Goal: Task Accomplishment & Management: Manage account settings

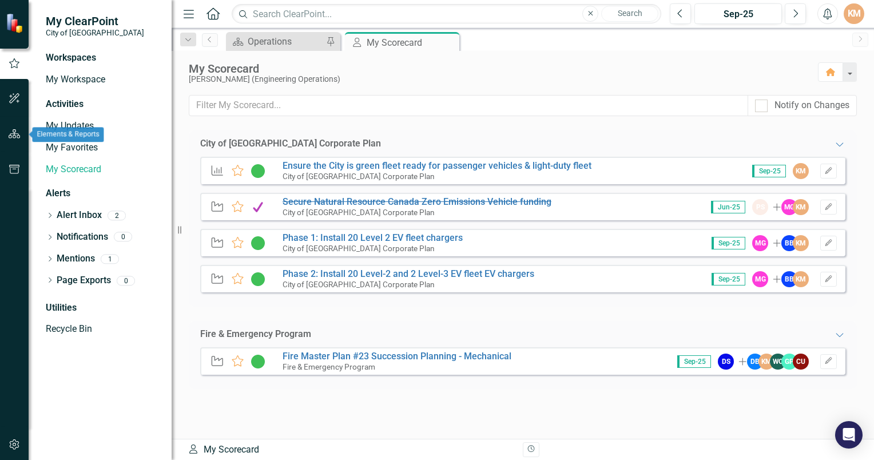
click at [16, 130] on icon "button" at bounding box center [15, 133] width 12 height 9
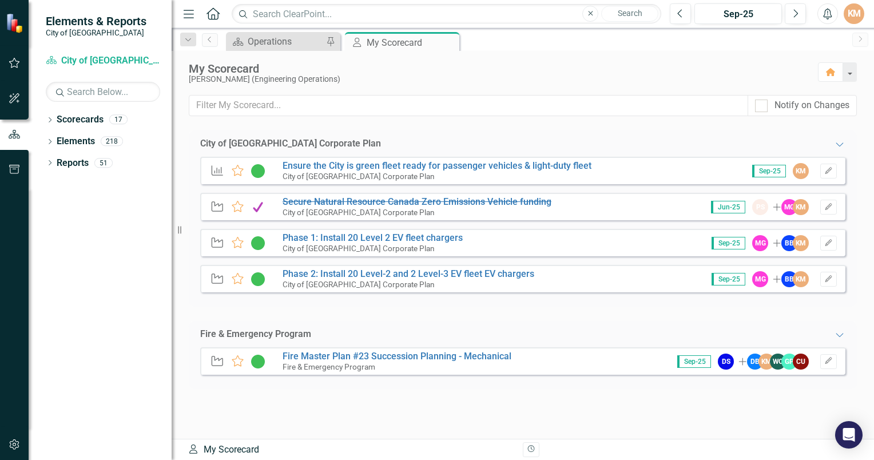
click at [18, 26] on img at bounding box center [16, 23] width 20 height 20
click at [272, 40] on div "Operations" at bounding box center [285, 41] width 75 height 14
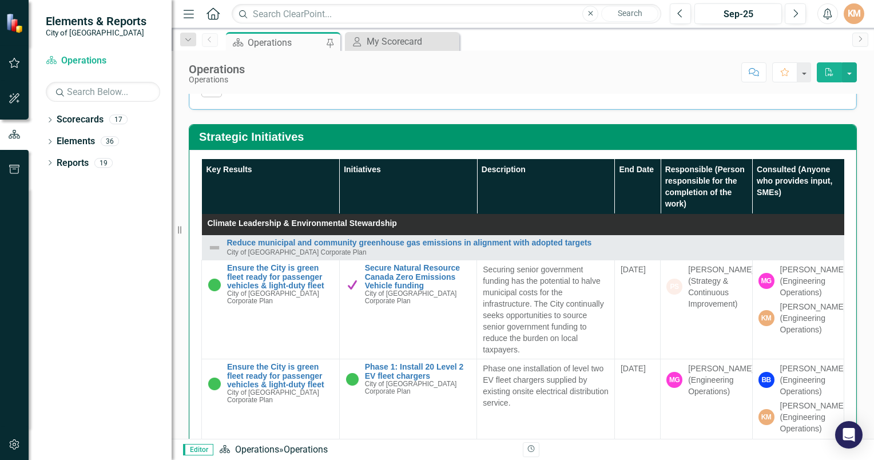
scroll to position [618, 0]
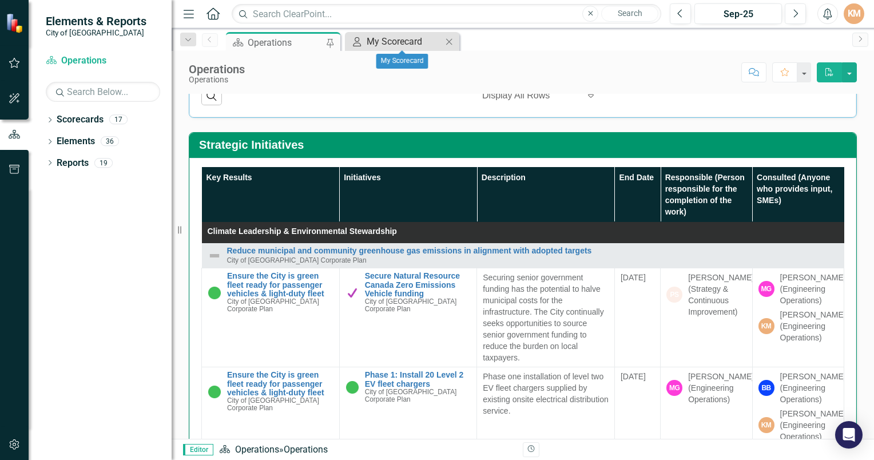
click at [396, 44] on div "My Scorecard" at bounding box center [404, 41] width 75 height 14
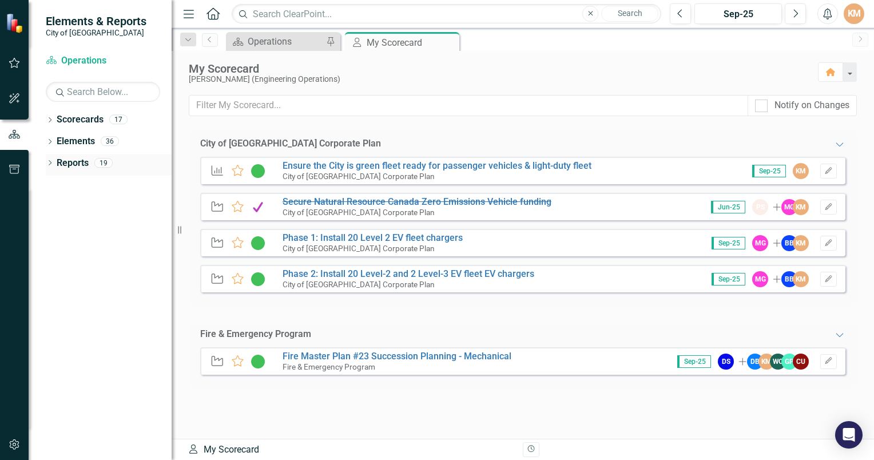
click at [50, 162] on icon "Dropdown" at bounding box center [50, 164] width 8 height 6
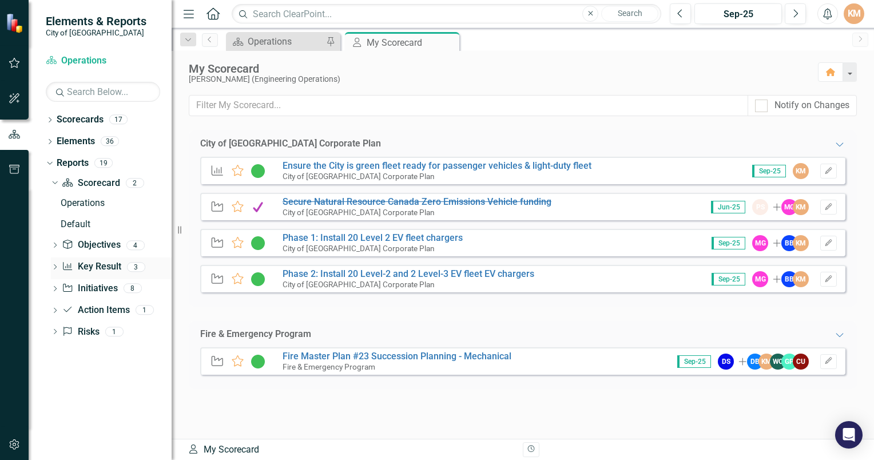
click at [89, 269] on link "Key Result Key Result" at bounding box center [91, 266] width 59 height 13
click at [54, 265] on icon "Dropdown" at bounding box center [55, 268] width 8 height 6
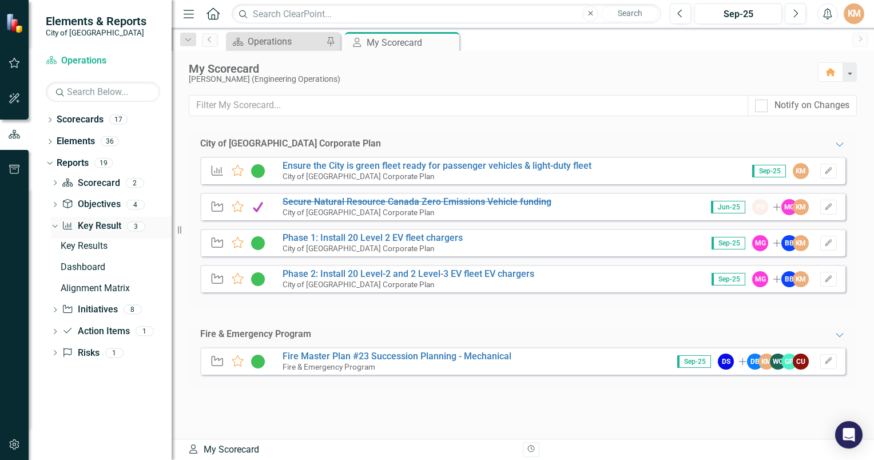
click at [97, 230] on link "Key Result Key Result" at bounding box center [91, 226] width 59 height 13
click at [89, 244] on div "Key Results" at bounding box center [116, 246] width 111 height 10
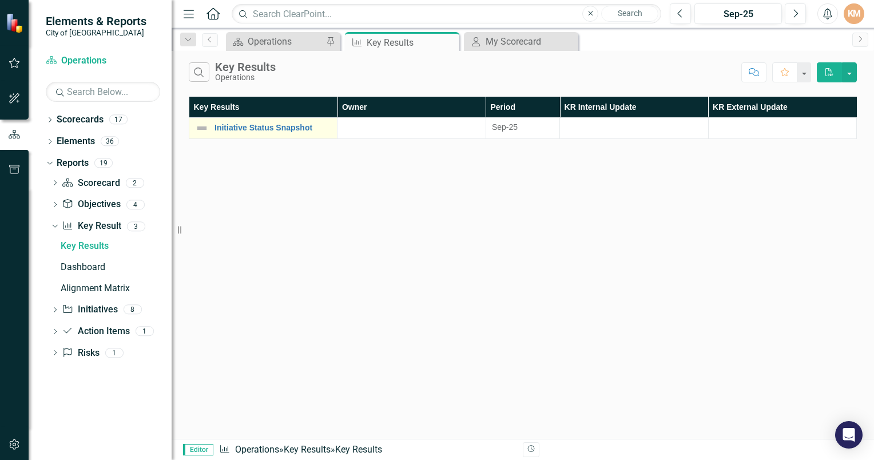
click at [199, 130] on img at bounding box center [202, 128] width 14 height 14
click at [88, 269] on div "Dashboard" at bounding box center [116, 267] width 111 height 10
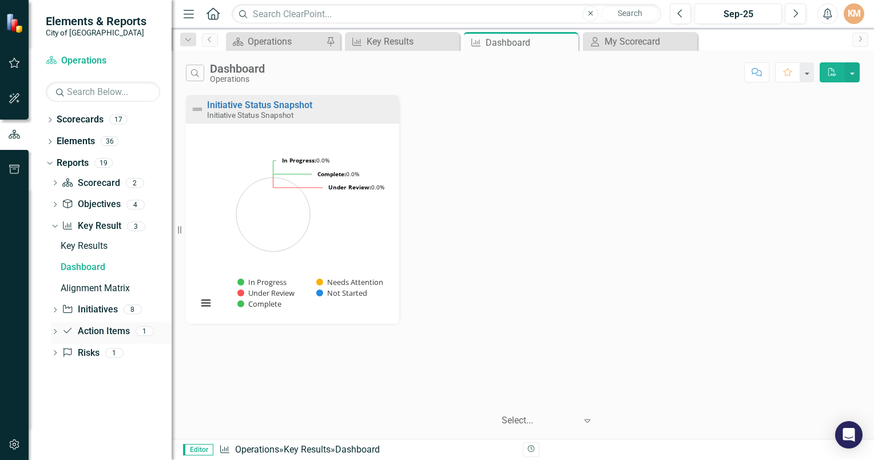
click at [54, 337] on div "Dropdown" at bounding box center [55, 333] width 8 height 10
click at [92, 290] on div "Action Items" at bounding box center [116, 289] width 111 height 10
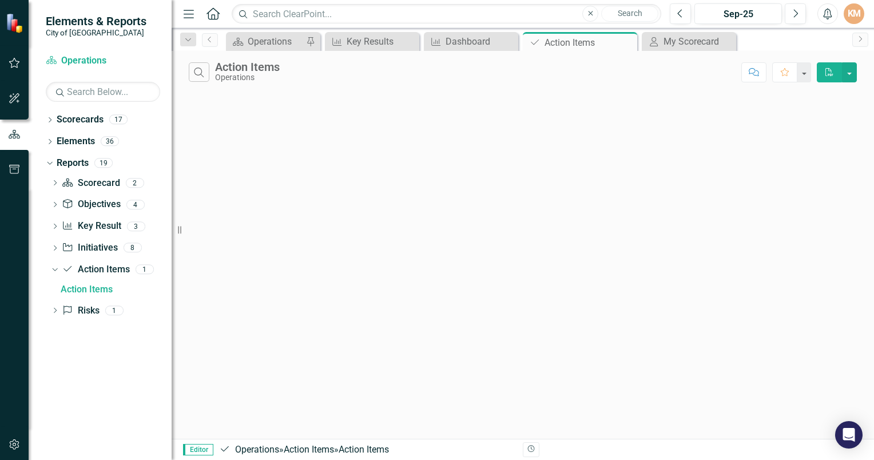
click at [301, 391] on div "Search Action Items Operations Comment Favorite PDF" at bounding box center [523, 245] width 702 height 388
click at [48, 121] on icon "Dropdown" at bounding box center [50, 121] width 8 height 6
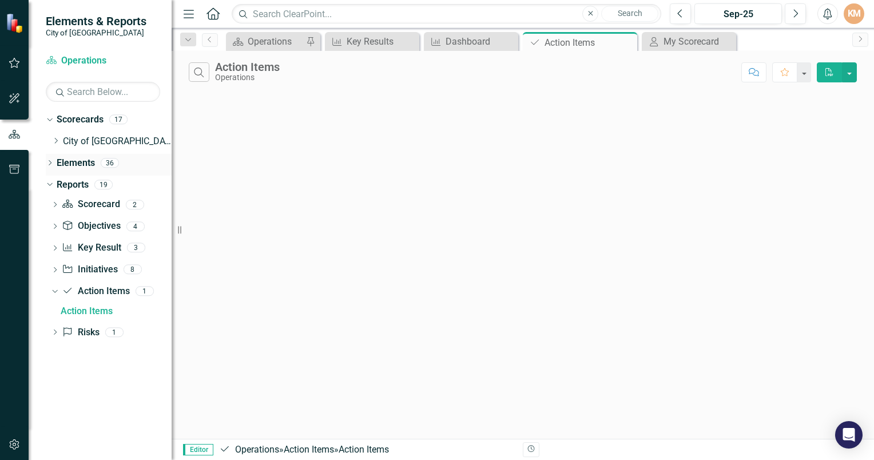
click at [71, 161] on link "Elements" at bounding box center [76, 163] width 38 height 13
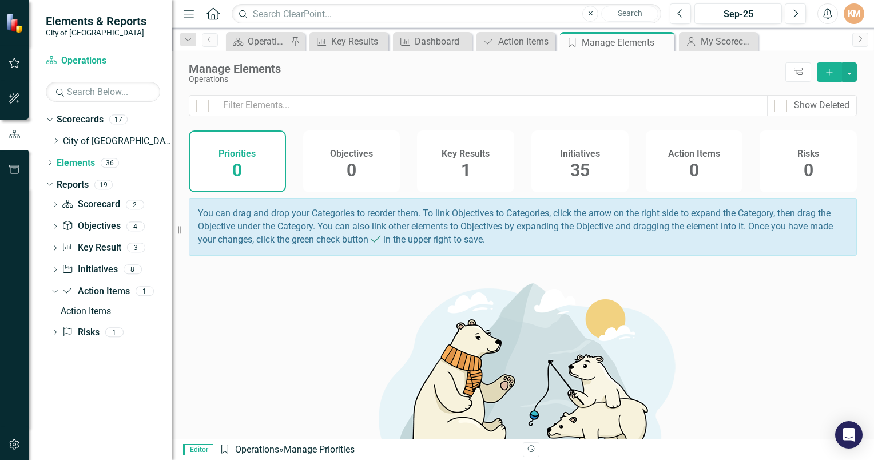
click at [583, 172] on span "35" at bounding box center [579, 170] width 19 height 20
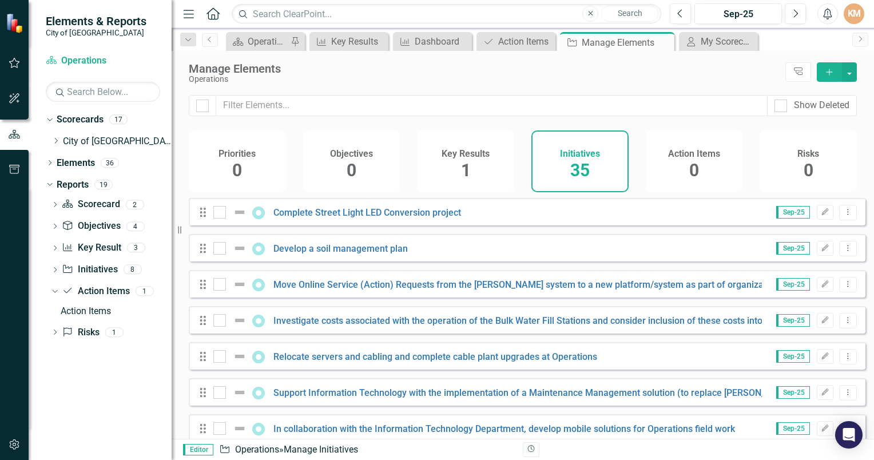
checkbox input "false"
click at [84, 275] on link "Initiative Initiatives" at bounding box center [89, 269] width 55 height 13
click at [54, 267] on icon at bounding box center [55, 269] width 3 height 5
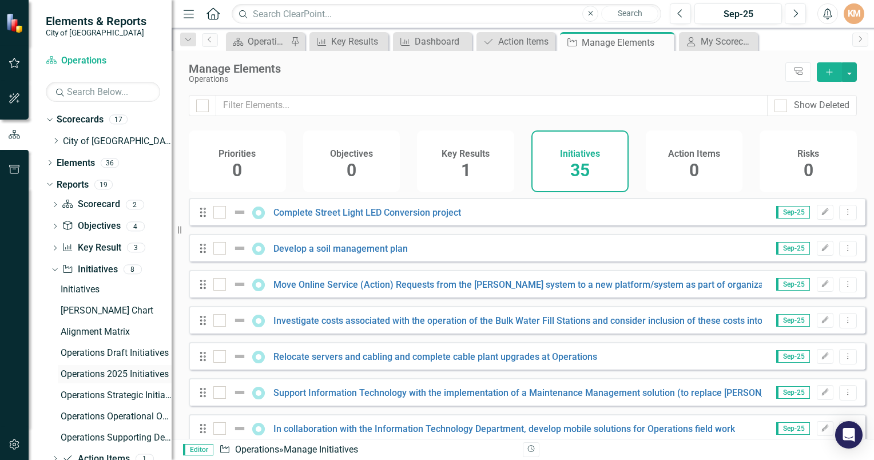
scroll to position [50, 0]
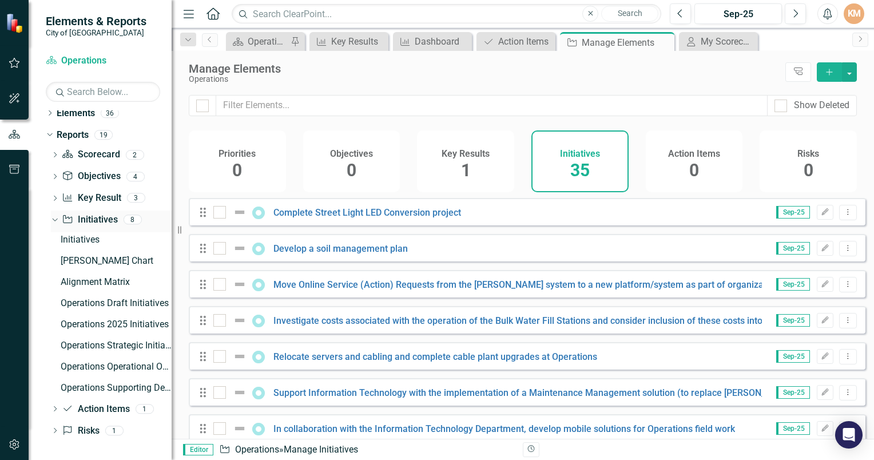
click at [94, 218] on link "Initiative Initiatives" at bounding box center [89, 219] width 55 height 13
click at [55, 216] on icon "Dropdown" at bounding box center [53, 219] width 6 height 8
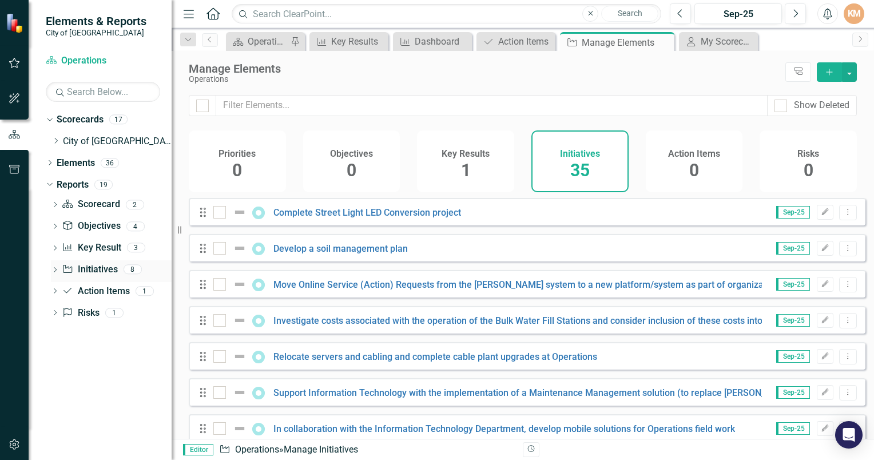
click at [86, 269] on link "Initiative Initiatives" at bounding box center [89, 269] width 55 height 13
click at [77, 140] on link "City of [GEOGRAPHIC_DATA] Corporate Plan" at bounding box center [117, 141] width 109 height 13
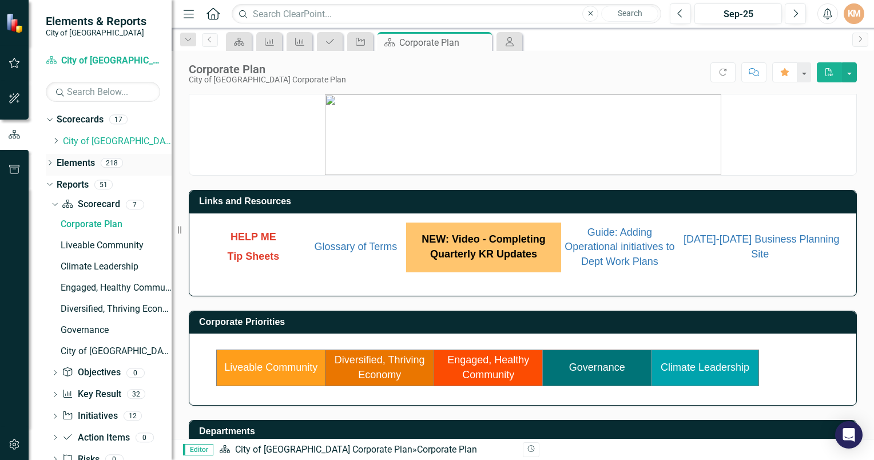
click at [48, 158] on div "Dropdown Elements 218" at bounding box center [109, 165] width 126 height 22
click at [48, 183] on icon "Dropdown" at bounding box center [48, 184] width 6 height 8
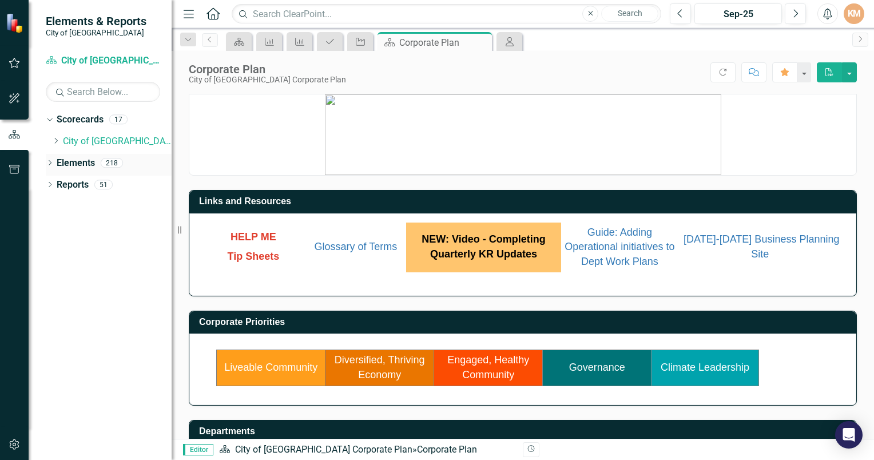
click at [48, 164] on icon "Dropdown" at bounding box center [50, 164] width 8 height 6
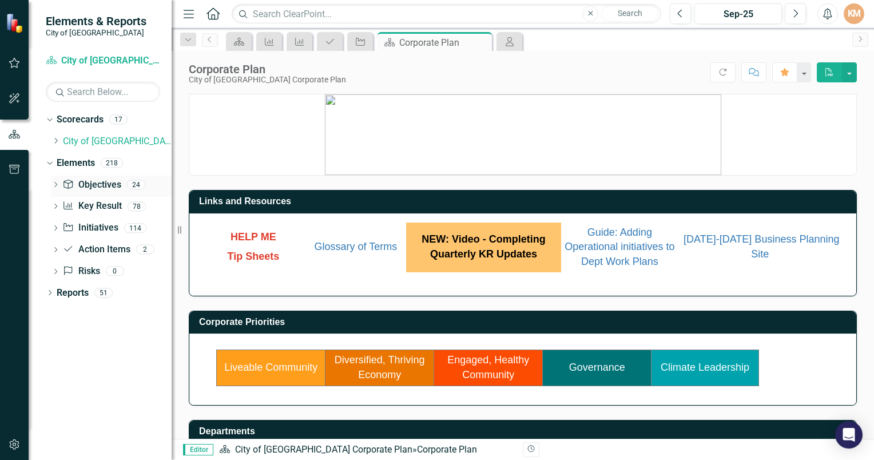
click at [105, 186] on link "Objective Objectives" at bounding box center [91, 184] width 58 height 13
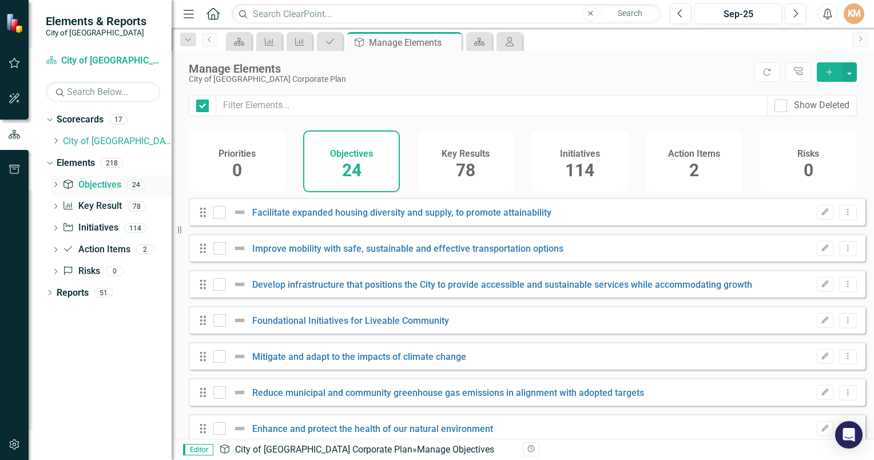
checkbox input "false"
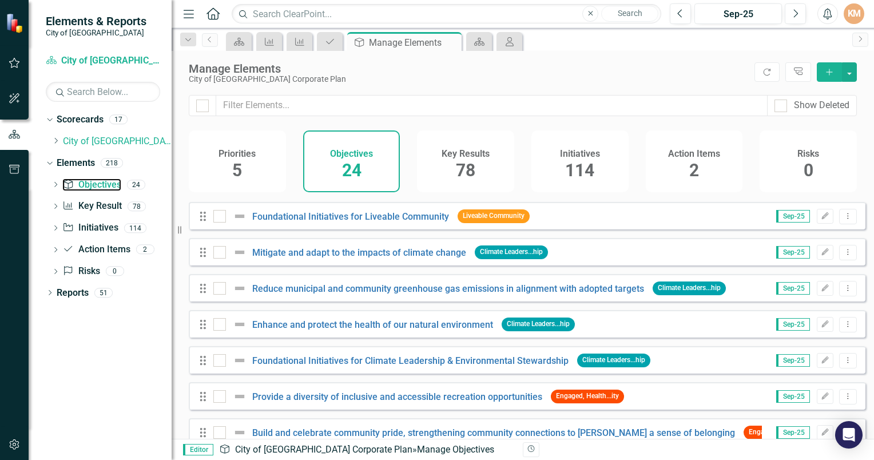
scroll to position [105, 0]
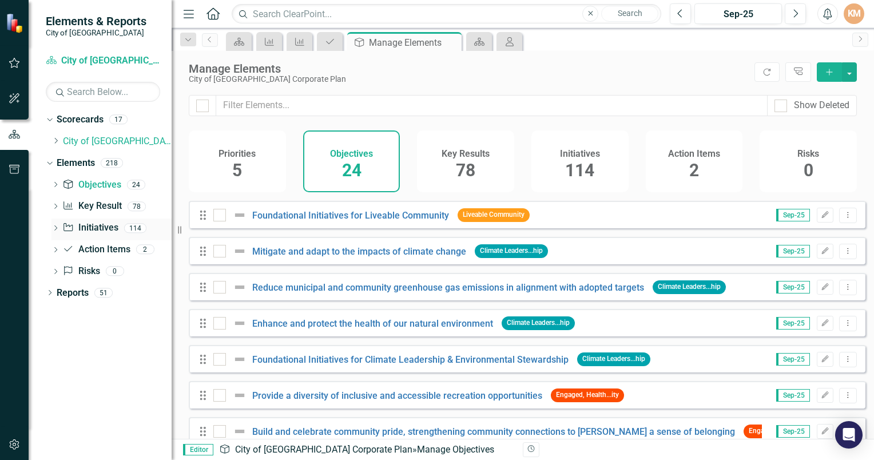
click at [94, 233] on link "Initiative Initiatives" at bounding box center [89, 227] width 55 height 13
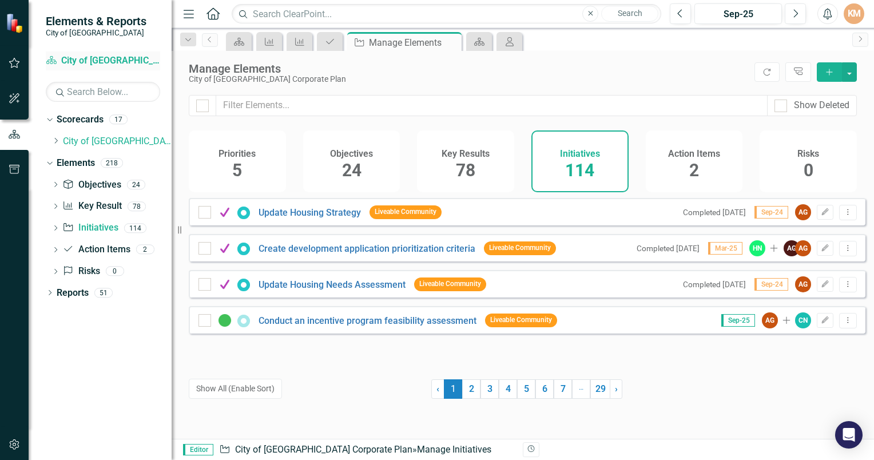
click at [101, 56] on link "Scorecard City of [GEOGRAPHIC_DATA] Corporate Plan" at bounding box center [103, 60] width 114 height 13
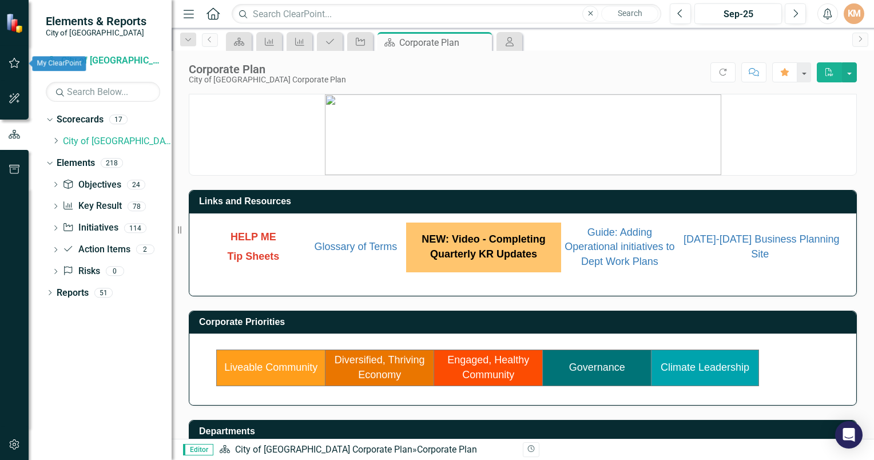
click at [16, 57] on button "button" at bounding box center [15, 63] width 26 height 24
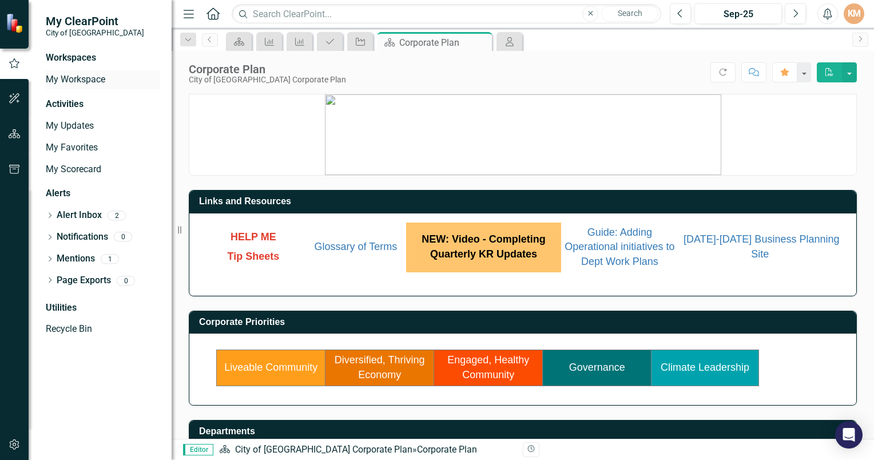
click at [75, 81] on link "My Workspace" at bounding box center [103, 79] width 114 height 13
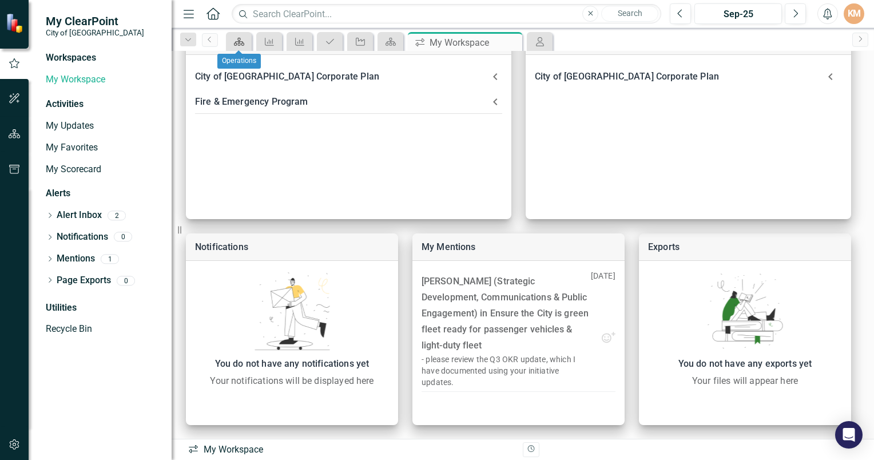
click at [241, 45] on icon at bounding box center [239, 42] width 10 height 8
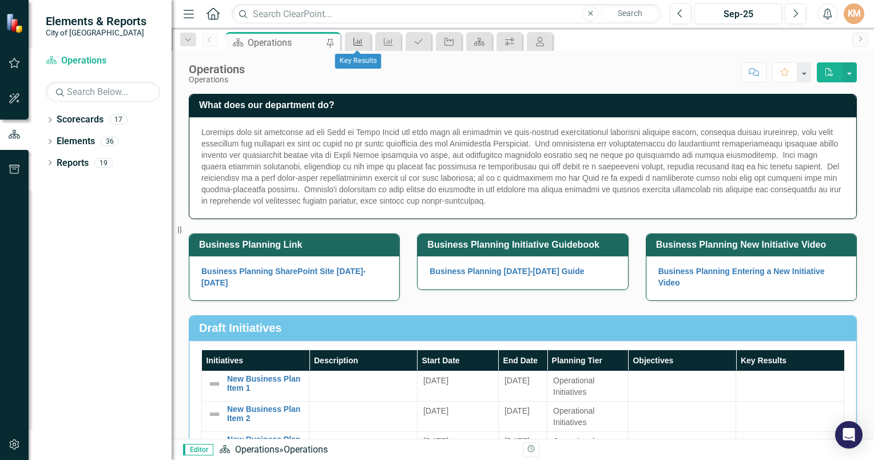
click at [356, 38] on icon "Key Result" at bounding box center [357, 41] width 11 height 9
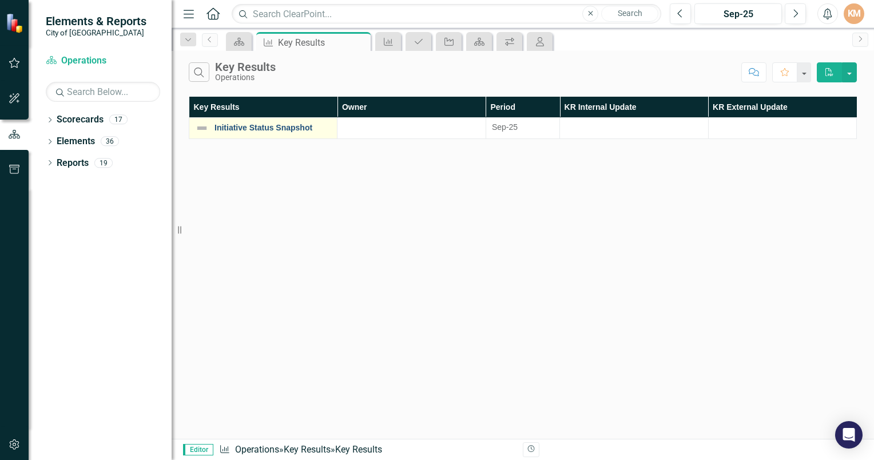
click at [223, 126] on link "Initiative Status Snapshot" at bounding box center [272, 128] width 117 height 9
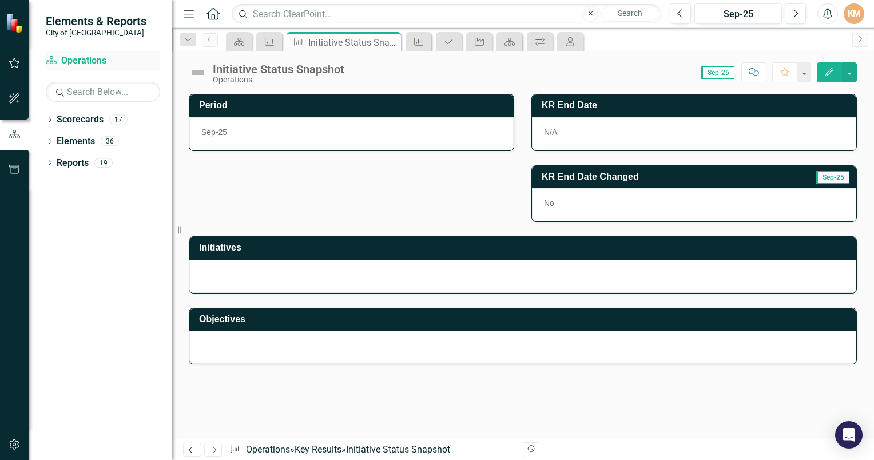
drag, startPoint x: 341, startPoint y: 181, endPoint x: 89, endPoint y: 64, distance: 277.9
click at [89, 64] on link "Scorecard Operations" at bounding box center [103, 60] width 114 height 13
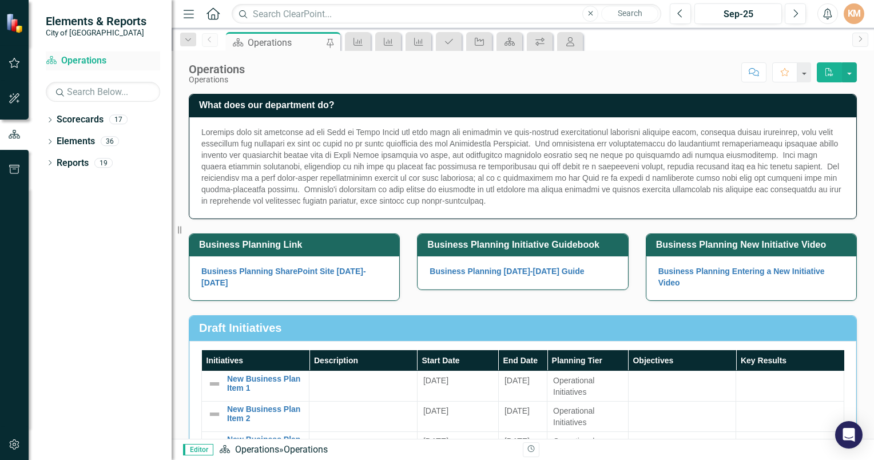
click at [88, 59] on link "Scorecard Operations" at bounding box center [103, 60] width 114 height 13
click at [46, 162] on icon "Dropdown" at bounding box center [50, 164] width 8 height 6
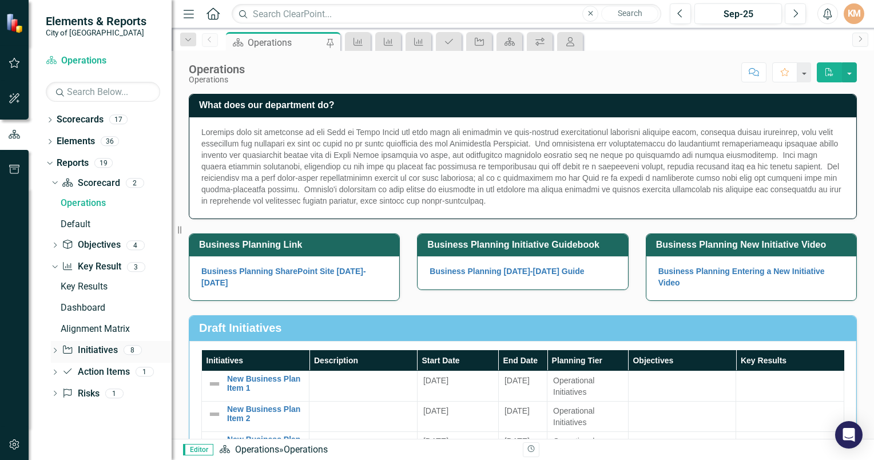
click at [102, 352] on link "Initiative Initiatives" at bounding box center [89, 350] width 55 height 13
click at [52, 351] on icon "Dropdown" at bounding box center [55, 351] width 8 height 6
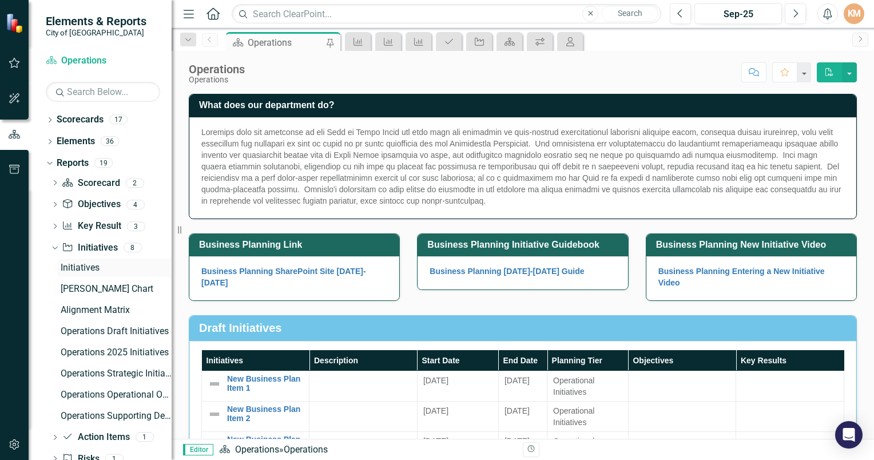
click at [78, 270] on div "Initiatives" at bounding box center [116, 268] width 111 height 10
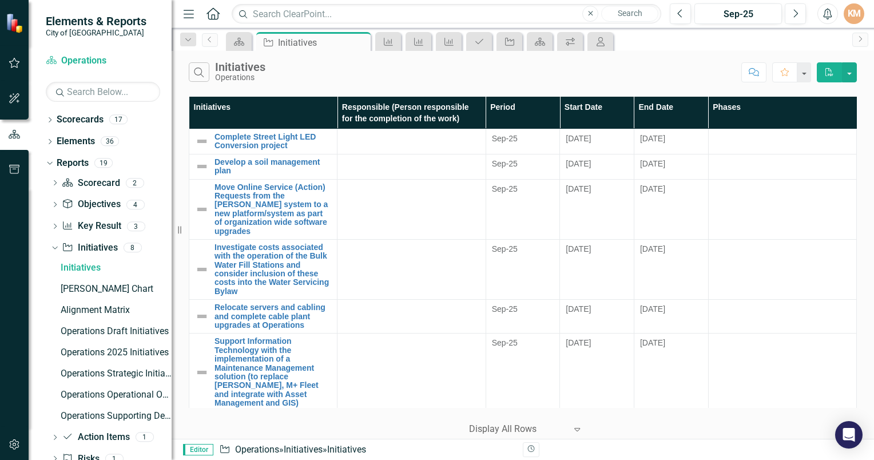
click at [774, 284] on td at bounding box center [782, 269] width 148 height 60
click at [84, 62] on link "Scorecard Operations" at bounding box center [103, 60] width 114 height 13
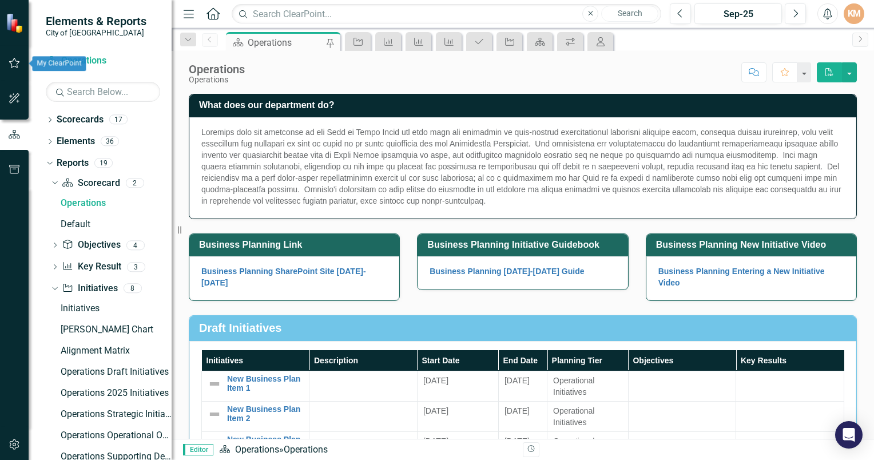
click at [11, 60] on icon "button" at bounding box center [15, 62] width 12 height 9
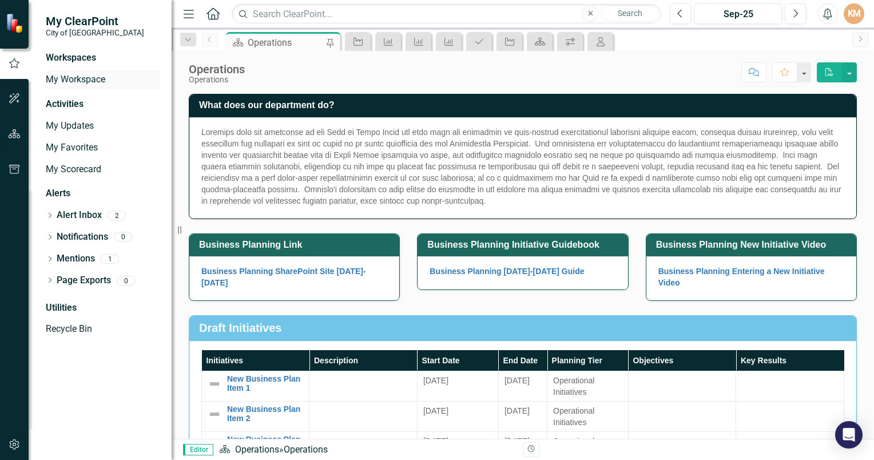
click at [74, 81] on link "My Workspace" at bounding box center [103, 79] width 114 height 13
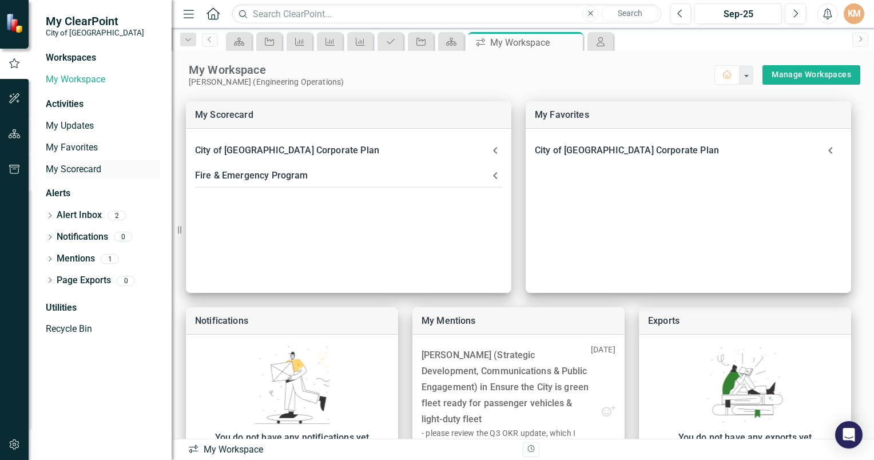
click at [75, 168] on link "My Scorecard" at bounding box center [103, 169] width 114 height 13
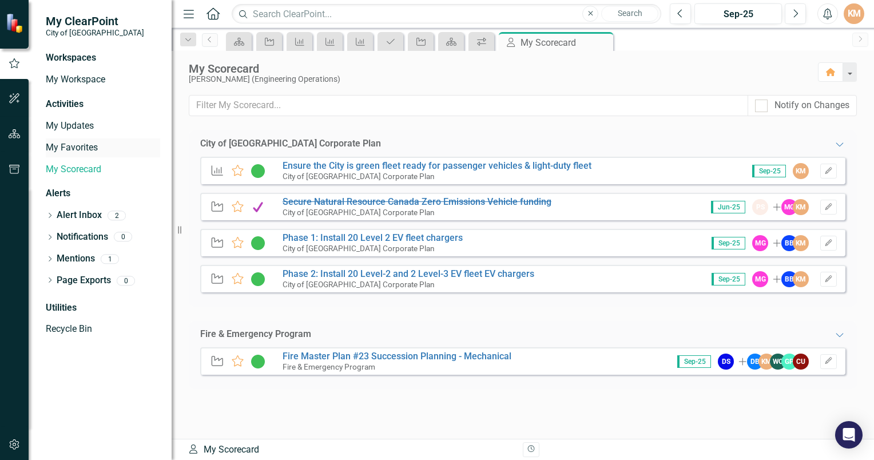
click at [73, 149] on link "My Favorites" at bounding box center [103, 147] width 114 height 13
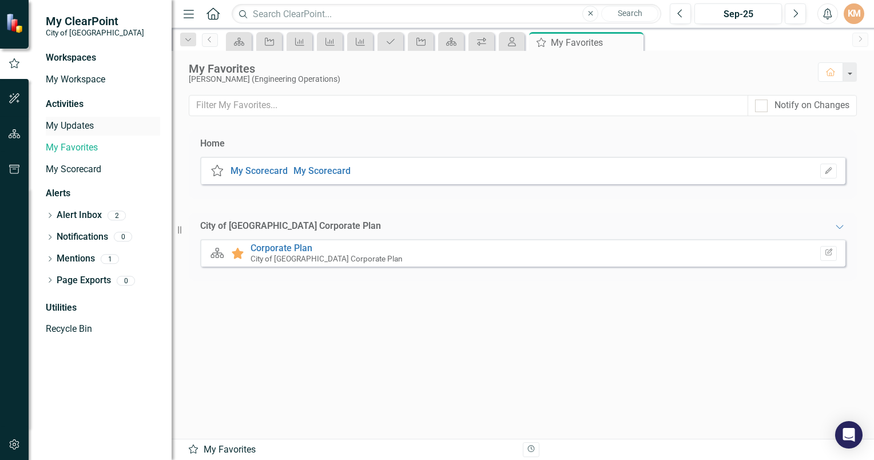
click at [73, 131] on link "My Updates" at bounding box center [103, 126] width 114 height 13
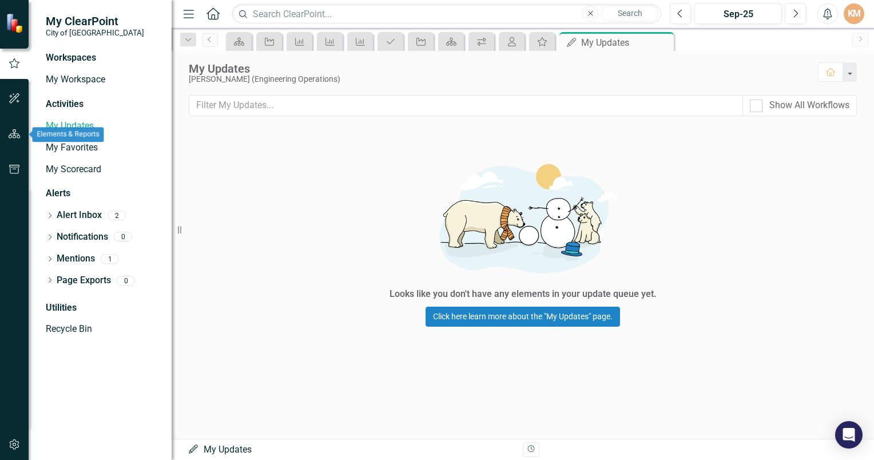
click at [14, 136] on icon "button" at bounding box center [15, 133] width 12 height 9
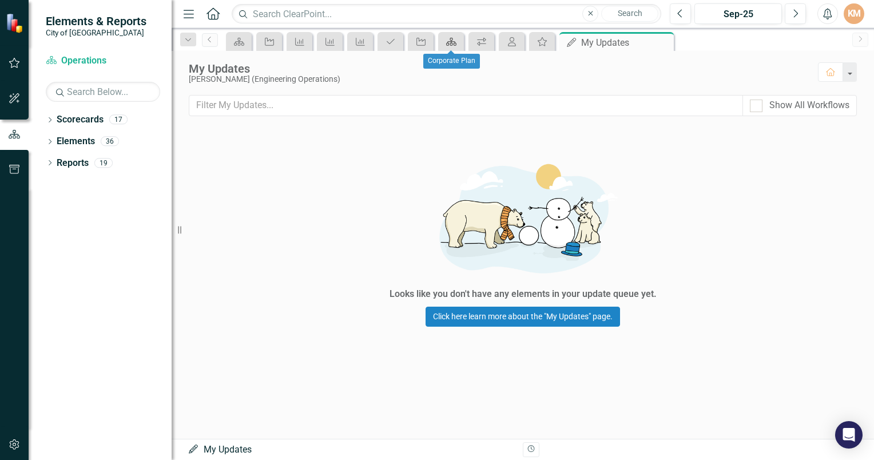
click at [454, 44] on icon "Scorecard" at bounding box center [451, 41] width 11 height 9
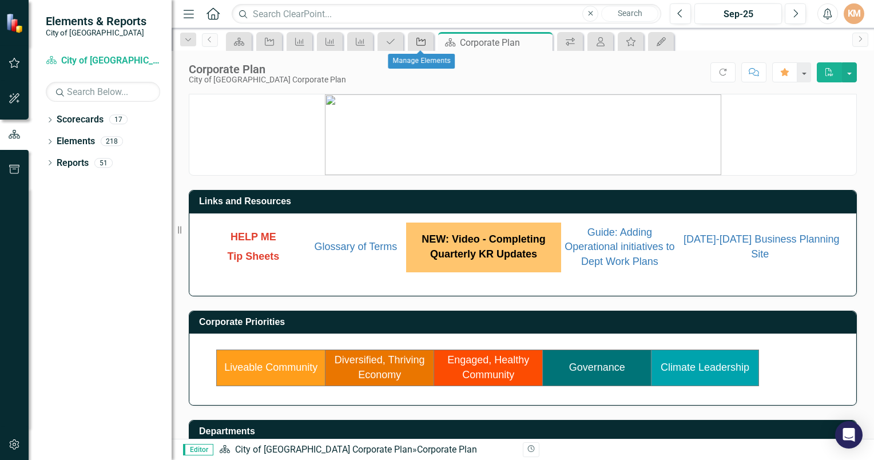
click at [412, 37] on div "Initiative" at bounding box center [419, 41] width 16 height 14
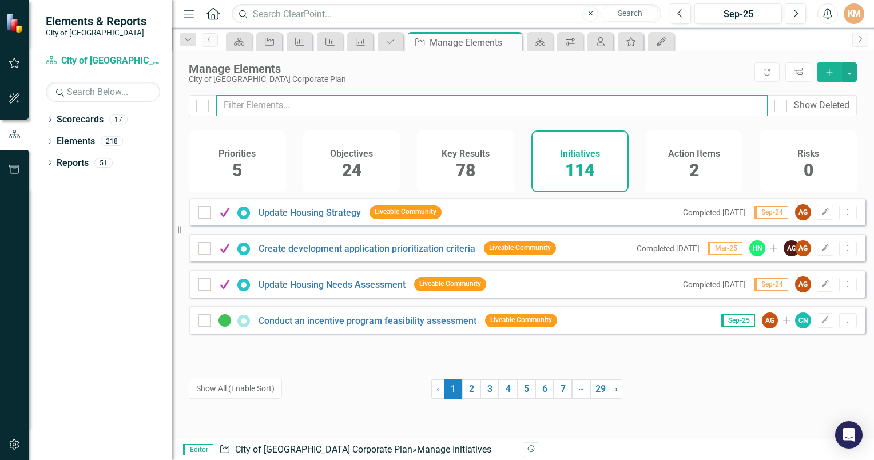
click at [276, 105] on input "text" at bounding box center [491, 105] width 551 height 21
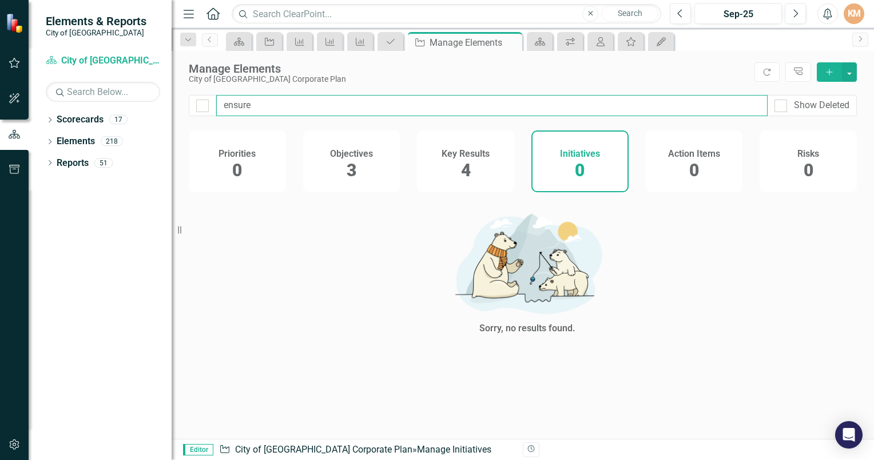
type input "ensure"
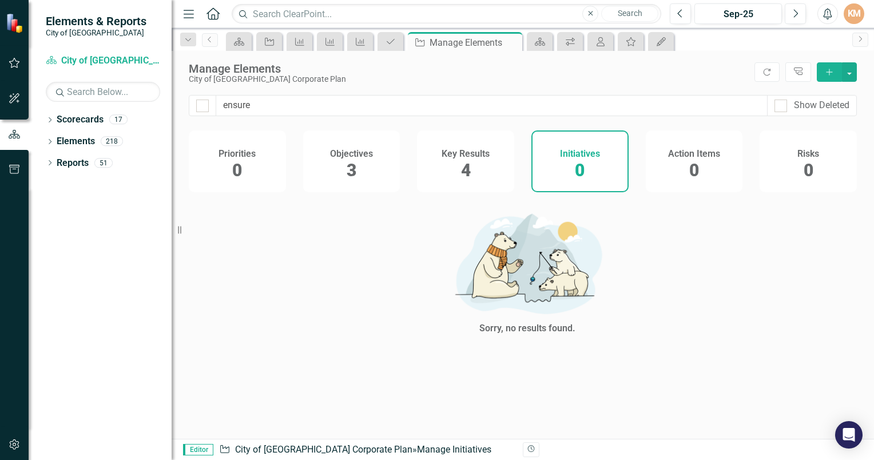
click at [470, 178] on span "4" at bounding box center [466, 170] width 10 height 20
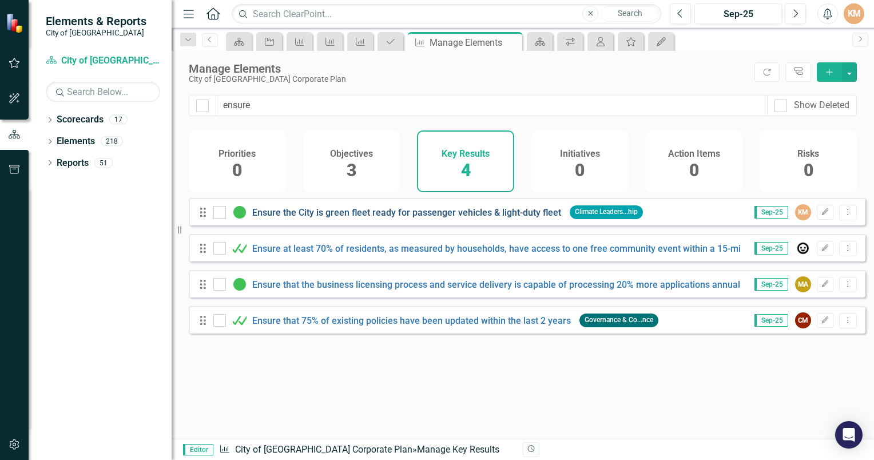
click at [348, 218] on link "Ensure the City is green fleet ready for passenger vehicles & light-duty fleet" at bounding box center [406, 212] width 309 height 11
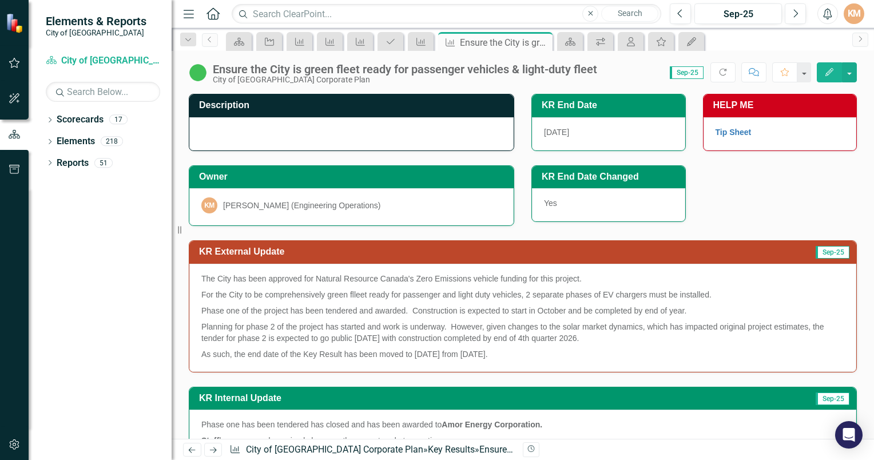
click at [317, 133] on div at bounding box center [351, 133] width 324 height 33
click at [348, 120] on div at bounding box center [351, 133] width 324 height 33
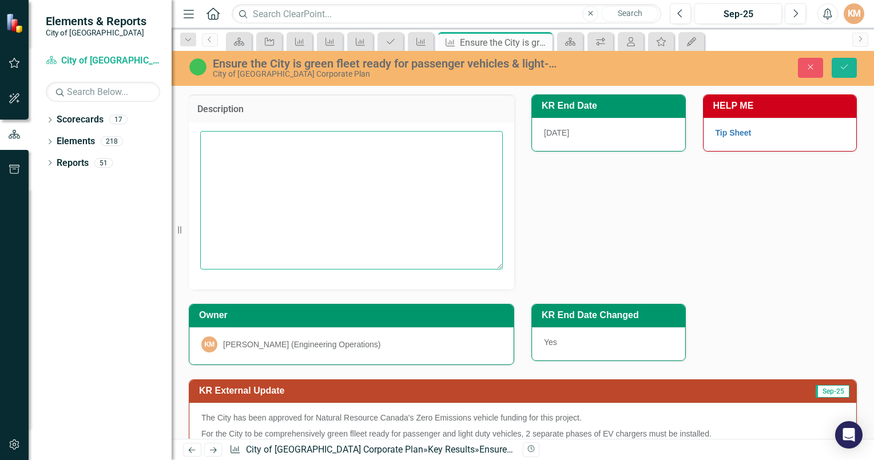
click at [324, 203] on textarea at bounding box center [351, 200] width 303 height 138
click at [490, 298] on div "Owner KM [PERSON_NAME] (Engineering Operations)" at bounding box center [351, 326] width 343 height 75
click at [250, 188] on textarea at bounding box center [351, 200] width 303 height 138
click at [266, 137] on textarea "Installation of Level 3 and Level 2 chargers at City Operations Centre" at bounding box center [351, 200] width 303 height 138
click at [323, 138] on textarea "Installation of 4 Level 3 and Level 2 chargers at [GEOGRAPHIC_DATA]" at bounding box center [351, 200] width 303 height 138
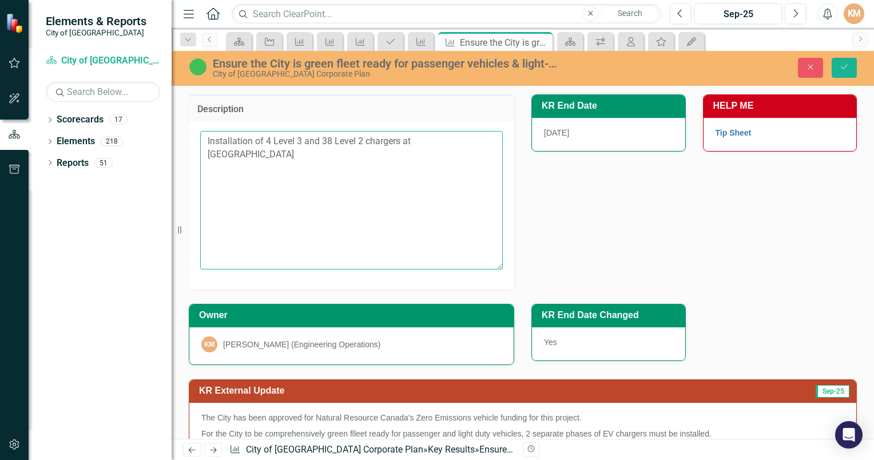
click at [357, 136] on textarea "Installation of 4 Level 3 and 38 Level 2 chargers at [GEOGRAPHIC_DATA]" at bounding box center [351, 200] width 303 height 138
click at [298, 138] on textarea "Installation of 4 Level 3 and 38 Level-2 chargers at [GEOGRAPHIC_DATA]" at bounding box center [351, 200] width 303 height 138
click at [289, 156] on textarea "Installation of 4 Level-3 and 38 Level-2 chargers at City Operations Centre" at bounding box center [351, 200] width 303 height 138
click at [257, 152] on textarea "Installation of 4 Level-3 and 38 Level-2 chargers at City Operations Centre" at bounding box center [351, 200] width 303 height 138
click at [385, 156] on textarea "Installation of 4 Level-3 and 38 Level-2 chargers at City Operations Centre to …" at bounding box center [351, 200] width 303 height 138
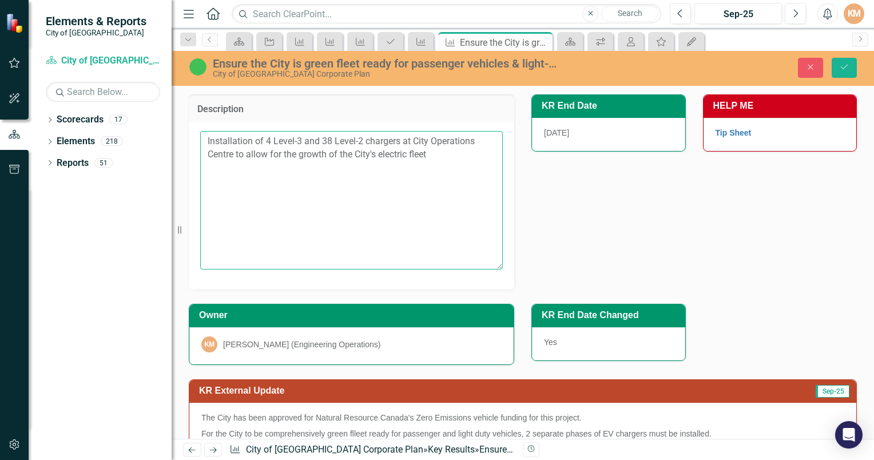
click at [439, 165] on textarea "Installation of 4 Level-3 and 38 Level-2 chargers at City Operations Centre to …" at bounding box center [351, 200] width 303 height 138
click at [442, 161] on textarea "Installation of 4 Level-3 and 38 Level-2 chargers at City Operations Centre to …" at bounding box center [351, 200] width 303 height 138
click at [439, 152] on textarea "Installation of 4 Level-3 and 38 Level-2 chargers at City Operations Centre to …" at bounding box center [351, 200] width 303 height 138
drag, startPoint x: 366, startPoint y: 140, endPoint x: 272, endPoint y: 144, distance: 93.9
click at [272, 144] on textarea "Installation of 4 Level-3 and 38 Level-2 chargers at City Operations Centre to …" at bounding box center [351, 200] width 303 height 138
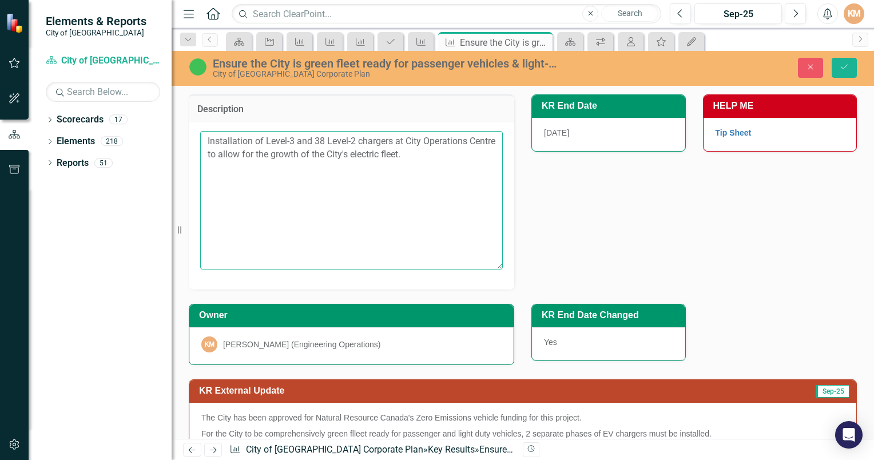
click at [324, 137] on textarea "Installation of Level-3 and 38 Level-2 chargers at City Operations Centre to al…" at bounding box center [351, 200] width 303 height 138
click at [346, 138] on textarea "Installation of Level-3 and Level-2 chargers at City Operations Centre to allow…" at bounding box center [351, 200] width 303 height 138
click at [371, 199] on textarea "Installation of Level-3 and Level-2 EV chargers at City Operations Centre to al…" at bounding box center [351, 200] width 303 height 138
type textarea "Installation of Level-3 and Level-2 EV chargers at City Operations Centre to al…"
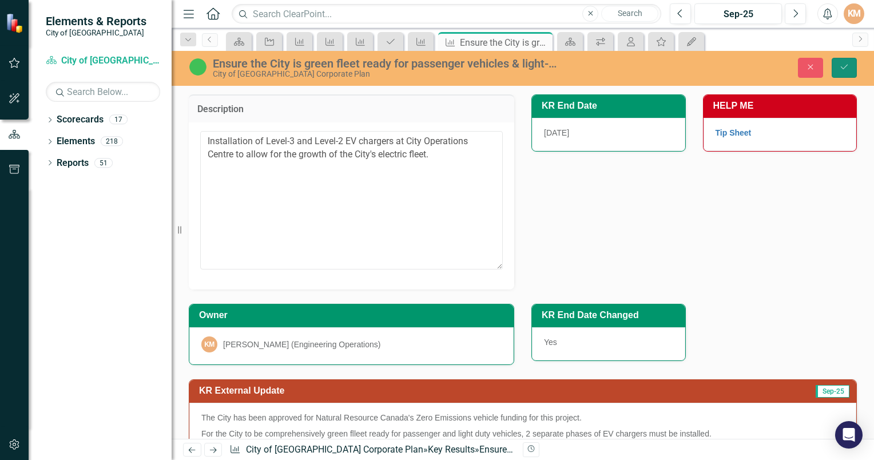
click at [849, 63] on button "Save" at bounding box center [844, 68] width 25 height 20
